Goal: Navigation & Orientation: Understand site structure

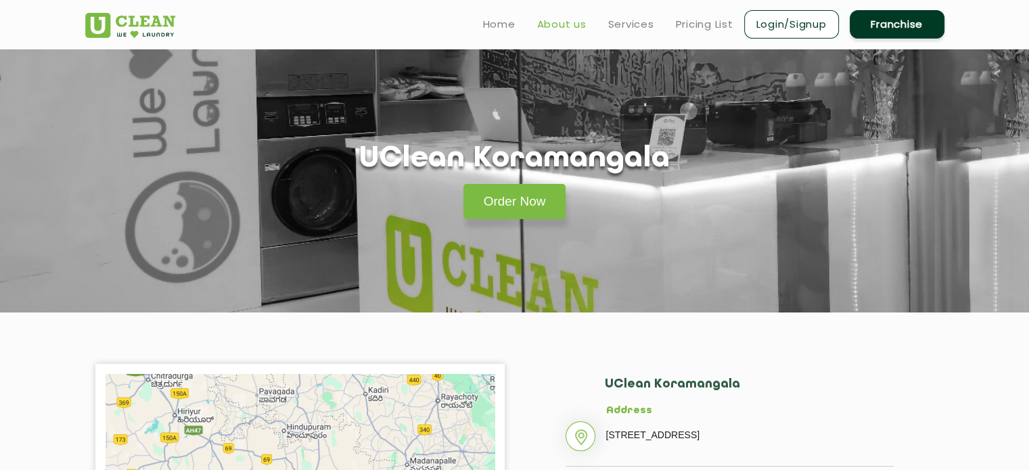
click at [573, 24] on link "About us" at bounding box center [561, 24] width 49 height 16
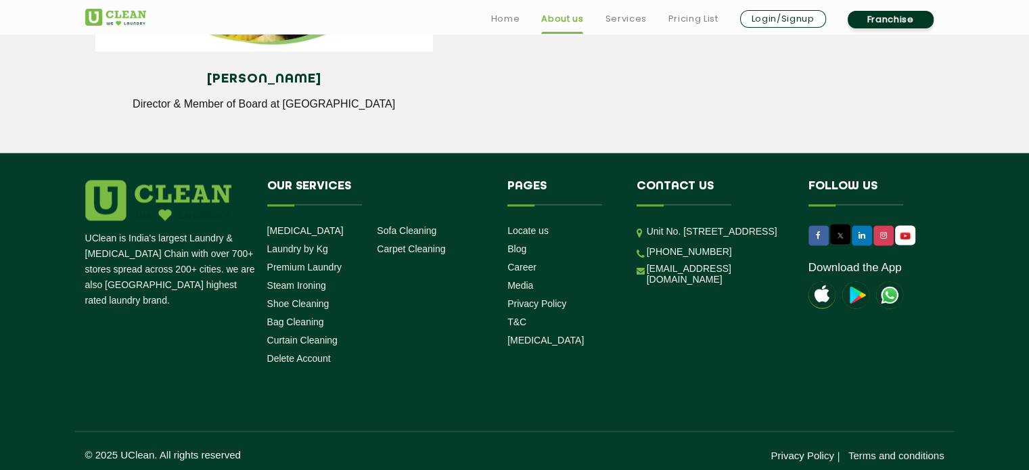
scroll to position [1942, 0]
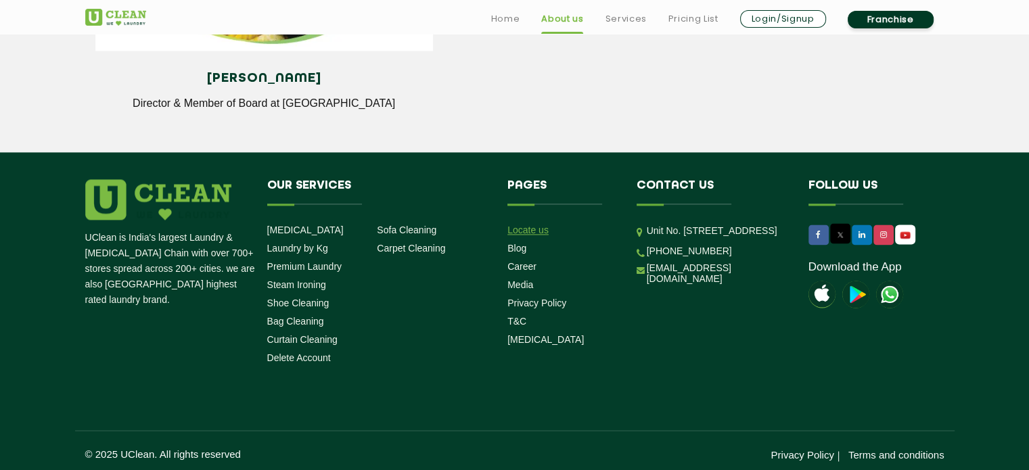
click at [541, 232] on link "Locate us" at bounding box center [527, 230] width 41 height 11
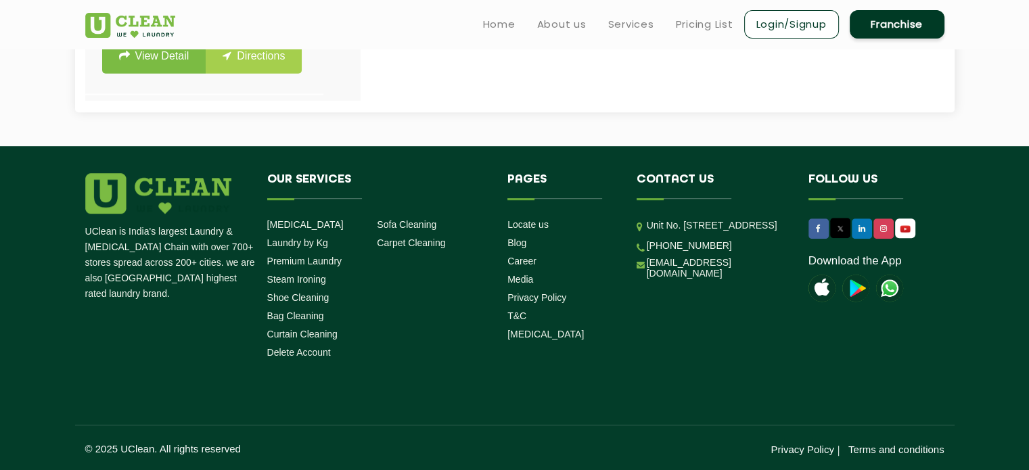
scroll to position [804, 0]
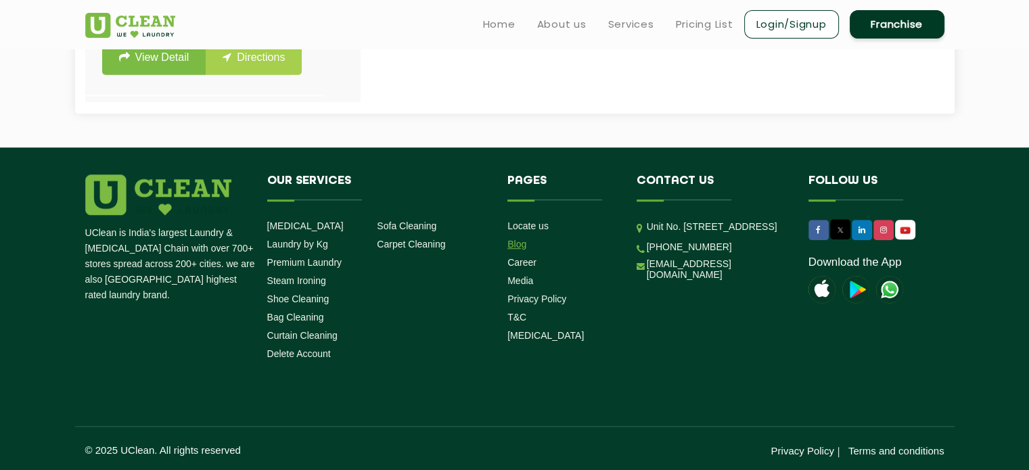
click at [513, 243] on link "Blog" at bounding box center [516, 244] width 19 height 11
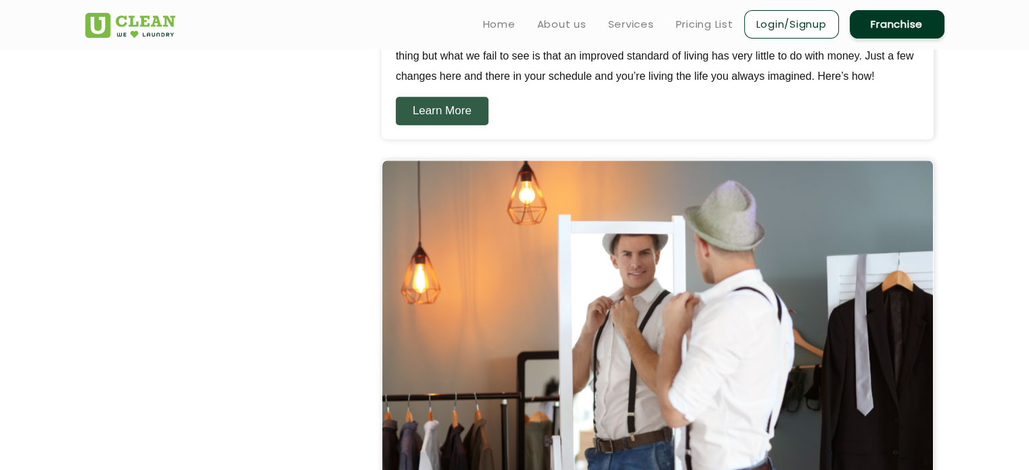
scroll to position [1357, 0]
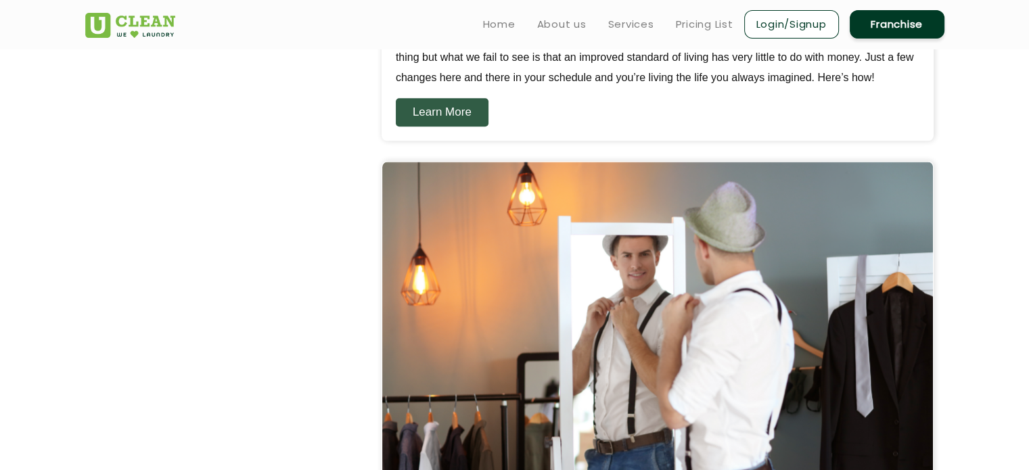
click at [565, 32] on link "About us" at bounding box center [561, 24] width 49 height 16
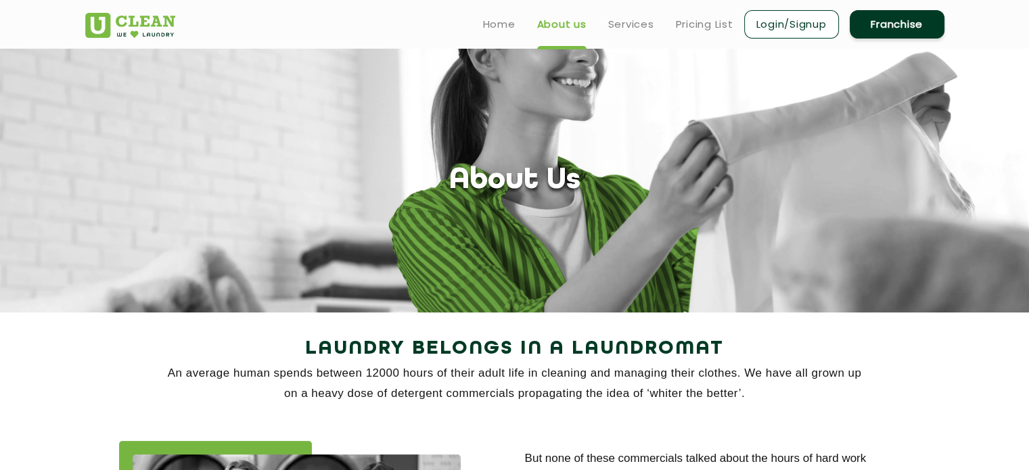
click at [568, 9] on ul "Home About us Services Pricing List Login/Signup Franchise" at bounding box center [708, 24] width 472 height 32
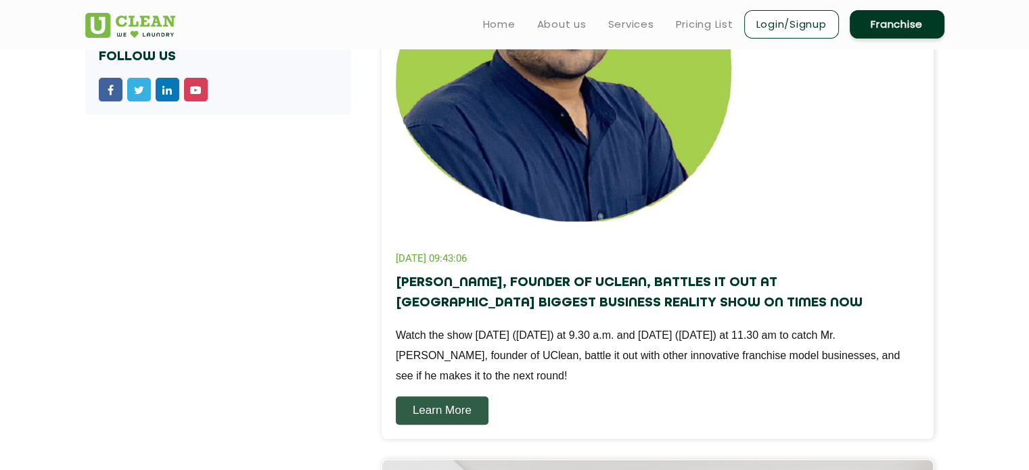
scroll to position [1357, 0]
